Goal: Complete application form

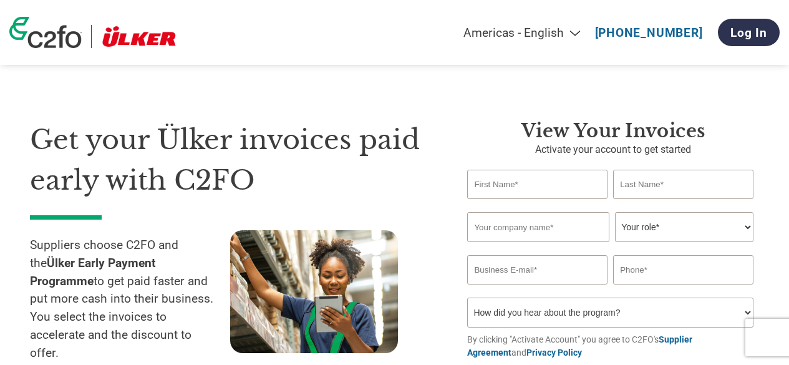
select select "en-[GEOGRAPHIC_DATA]"
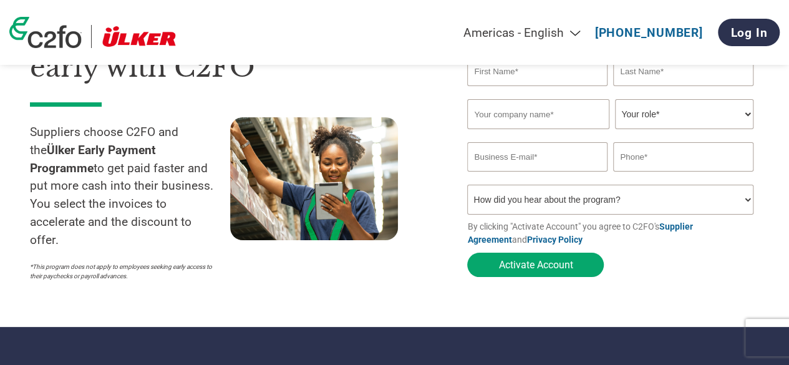
scroll to position [125, 0]
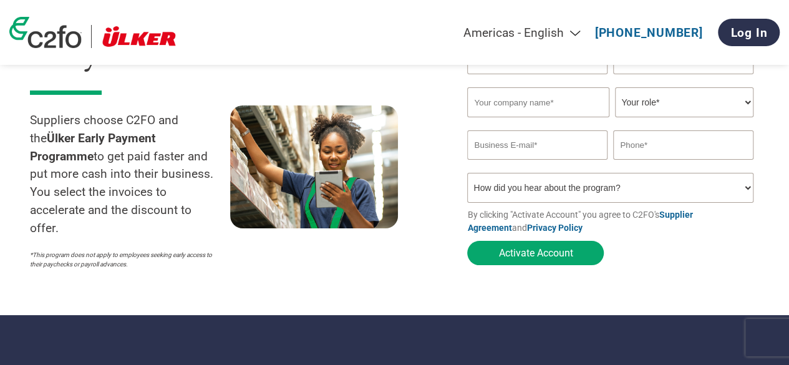
click at [601, 187] on select "How did you hear about the program? Received a letter Email Social Media Online…" at bounding box center [610, 188] width 286 height 30
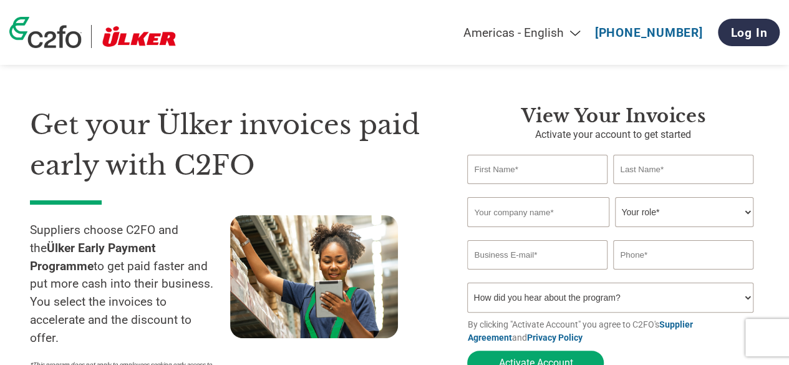
scroll to position [0, 0]
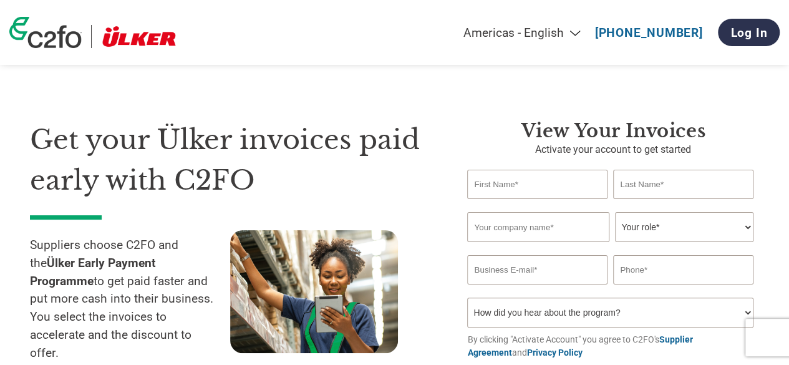
click at [522, 183] on input "text" at bounding box center [537, 184] width 140 height 29
click at [653, 226] on select "Your role* CFO Controller Credit Manager Finance Director Treasurer CEO Preside…" at bounding box center [684, 227] width 138 height 30
click at [644, 270] on input "text" at bounding box center [683, 269] width 140 height 29
drag, startPoint x: 543, startPoint y: 278, endPoint x: 535, endPoint y: 274, distance: 8.4
click at [543, 278] on input "email" at bounding box center [537, 269] width 140 height 29
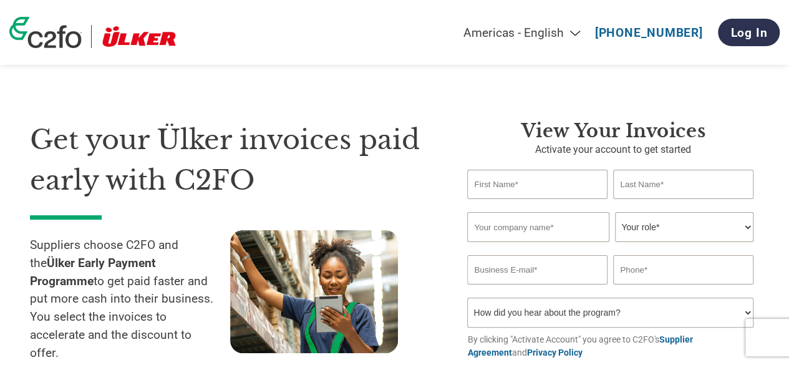
click at [450, 135] on div "View your invoices Activate your account to get started Invalid first name or f…" at bounding box center [604, 260] width 311 height 280
click at [517, 271] on input "email" at bounding box center [537, 269] width 140 height 29
click at [489, 188] on input "text" at bounding box center [537, 184] width 140 height 29
click at [493, 265] on input "email" at bounding box center [537, 269] width 140 height 29
click at [526, 188] on input "text" at bounding box center [537, 184] width 140 height 29
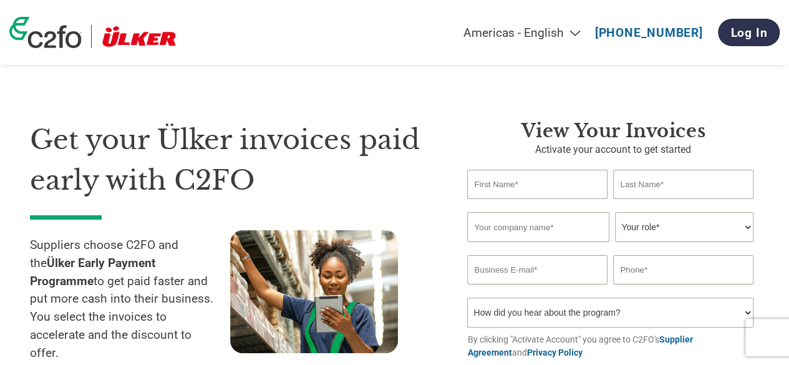
click at [460, 130] on div "View your invoices Activate your account to get started Invalid first name or f…" at bounding box center [604, 260] width 311 height 280
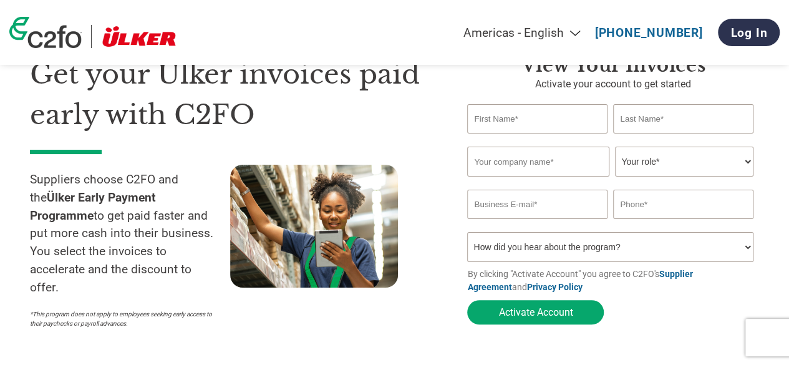
scroll to position [125, 0]
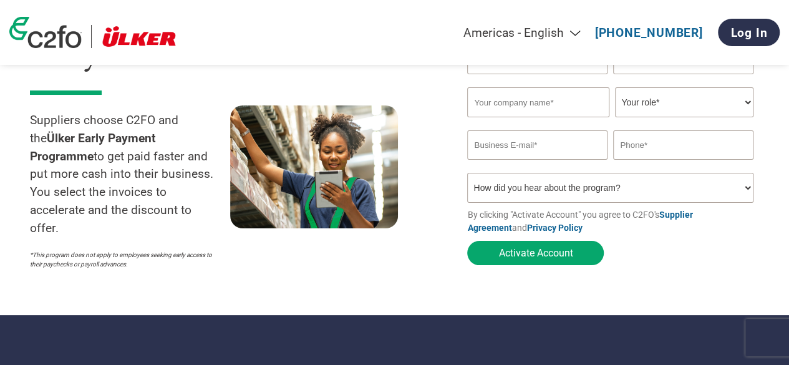
click at [588, 188] on select "How did you hear about the program? Received a letter Email Social Media Online…" at bounding box center [610, 188] width 286 height 30
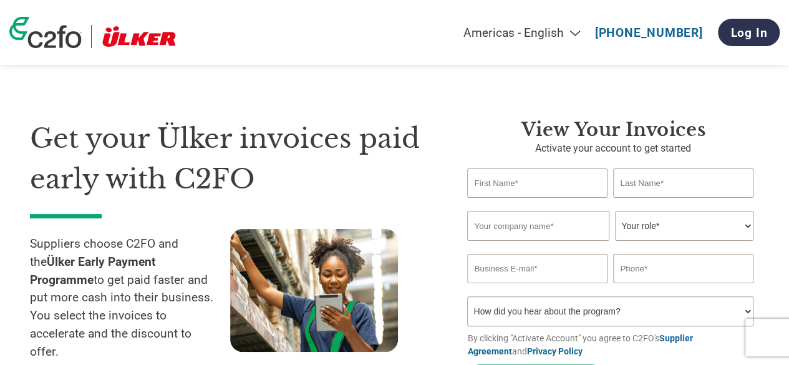
scroll to position [0, 0]
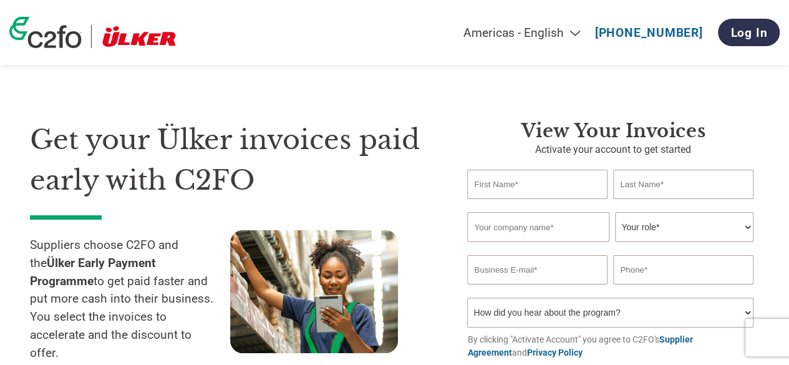
click at [459, 100] on div "Get your Ülker invoices paid early with C2FO Suppliers choose C2FO and the Ülke…" at bounding box center [394, 235] width 729 height 330
click at [529, 179] on input "text" at bounding box center [537, 184] width 140 height 29
click at [780, 127] on section "Get your Ülker invoices paid early with C2FO Suppliers choose C2FO and the Ülke…" at bounding box center [394, 245] width 789 height 390
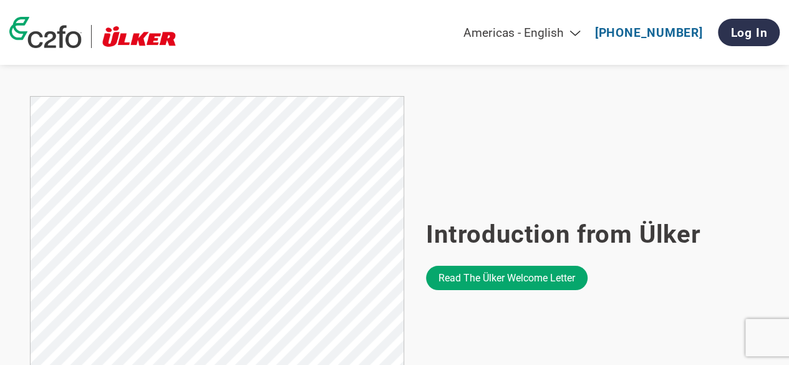
scroll to position [1123, 0]
